Goal: Communication & Community: Ask a question

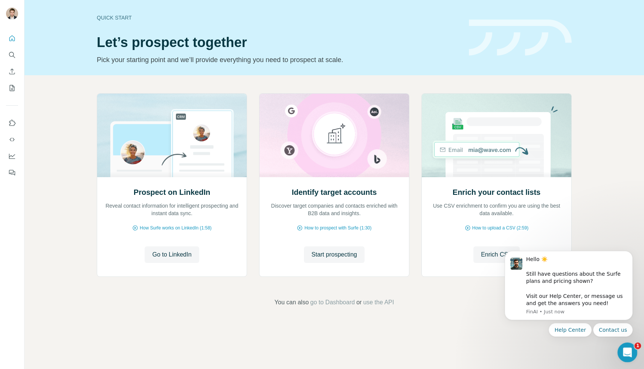
click at [620, 348] on div "Open Intercom Messenger" at bounding box center [626, 351] width 25 height 25
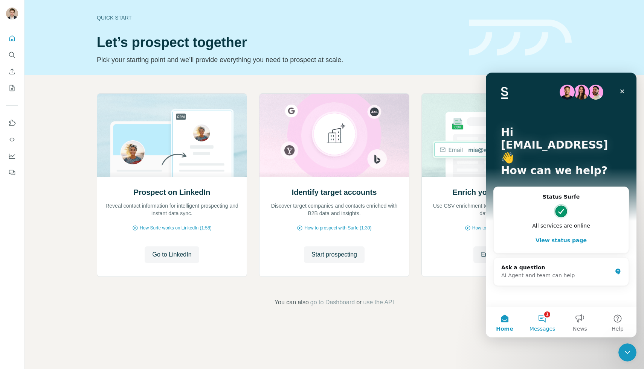
click at [541, 313] on button "1 Messages" at bounding box center [542, 323] width 38 height 30
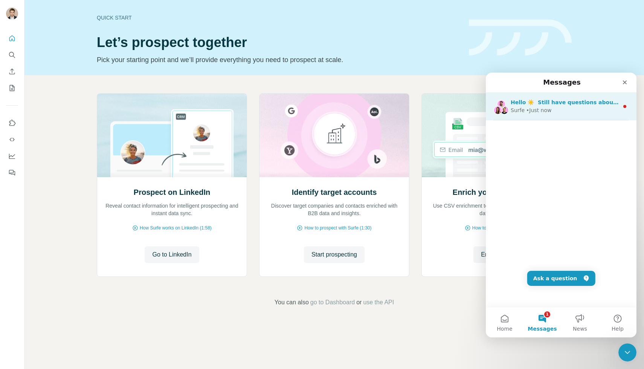
click at [550, 108] on div "• Just now" at bounding box center [538, 111] width 25 height 8
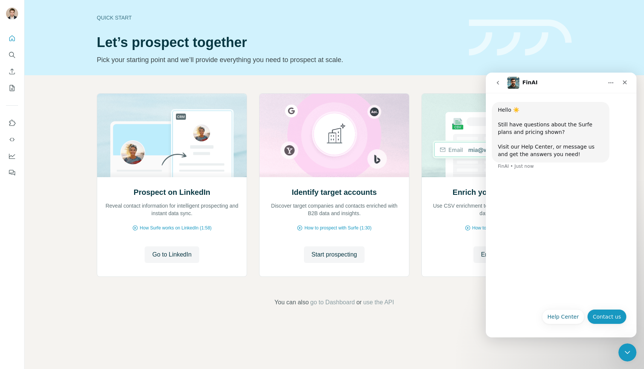
click at [604, 317] on button "Contact us" at bounding box center [607, 316] width 40 height 15
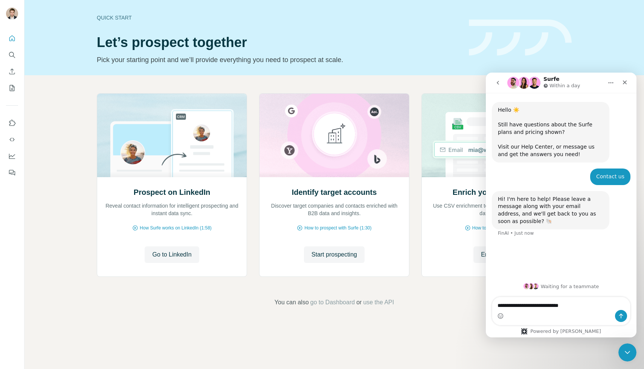
type textarea "**********"
click at [617, 314] on button "Send a message…" at bounding box center [621, 316] width 12 height 12
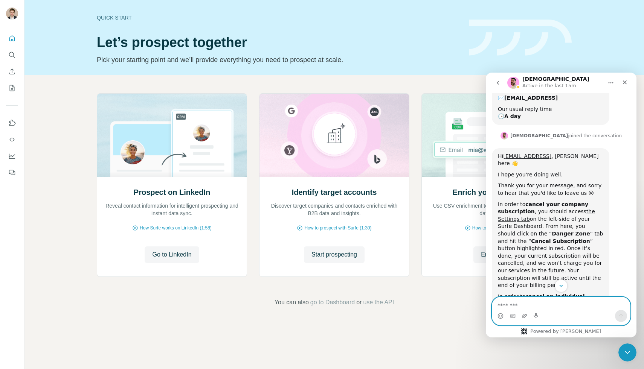
scroll to position [184, 0]
drag, startPoint x: 1022, startPoint y: 141, endPoint x: 515, endPoint y: 107, distance: 507.8
click at [515, 107] on div "You’ll get replies here and in your email: ✉️ [EMAIL_ADDRESS] Our usual reply t…" at bounding box center [550, 99] width 117 height 50
